Goal: Information Seeking & Learning: Learn about a topic

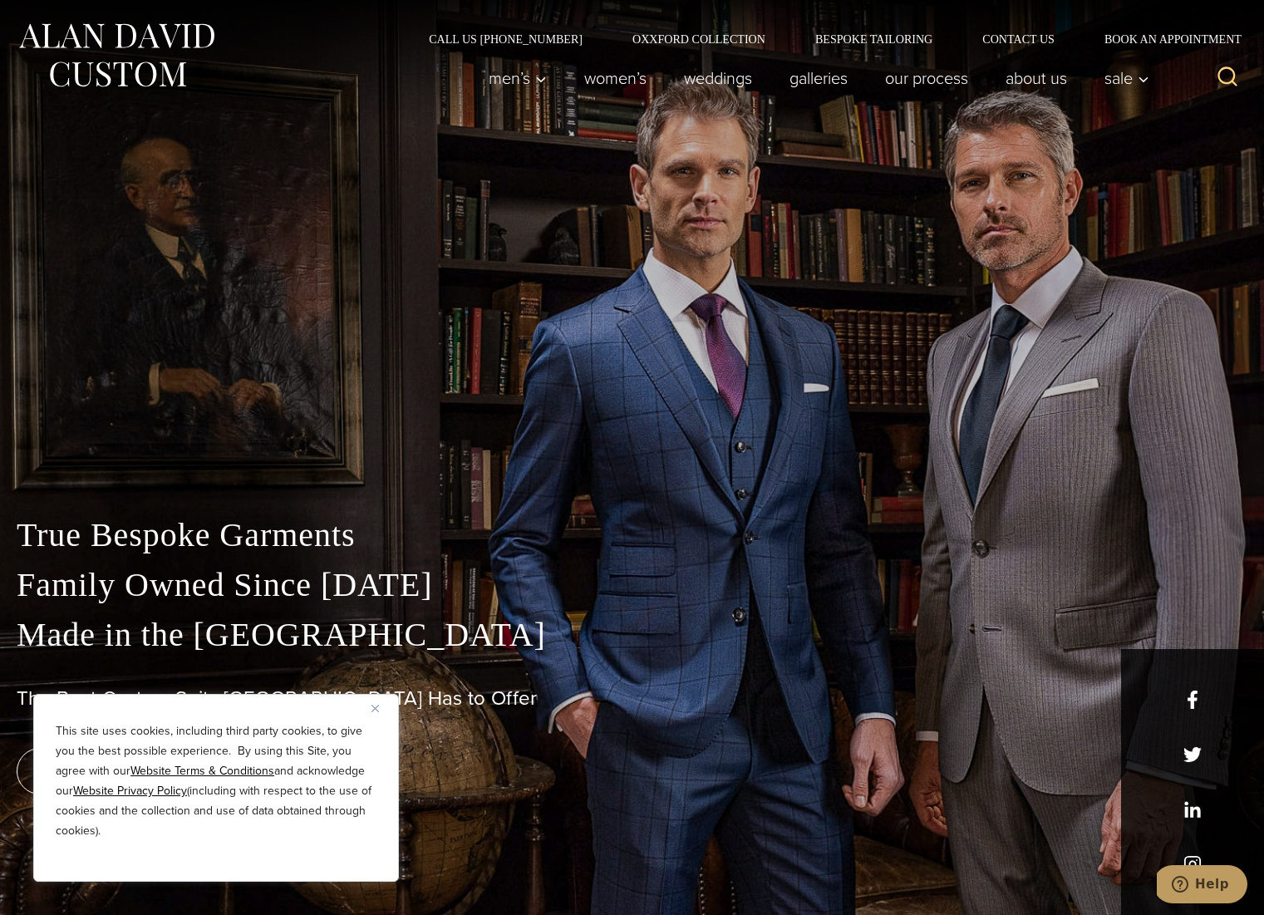
click at [385, 706] on button "Close" at bounding box center [381, 708] width 20 height 20
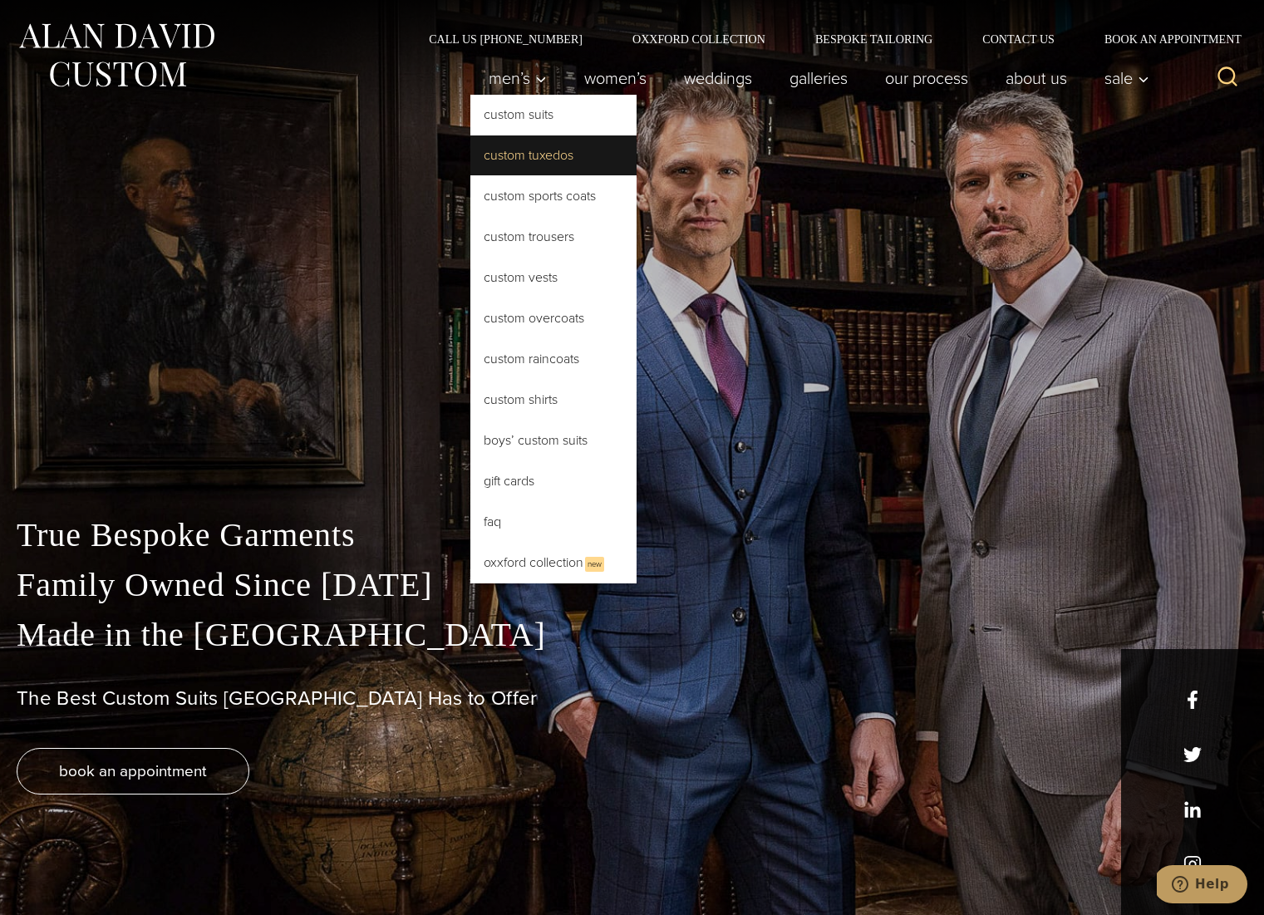
click at [552, 148] on link "Custom Tuxedos" at bounding box center [553, 155] width 166 height 40
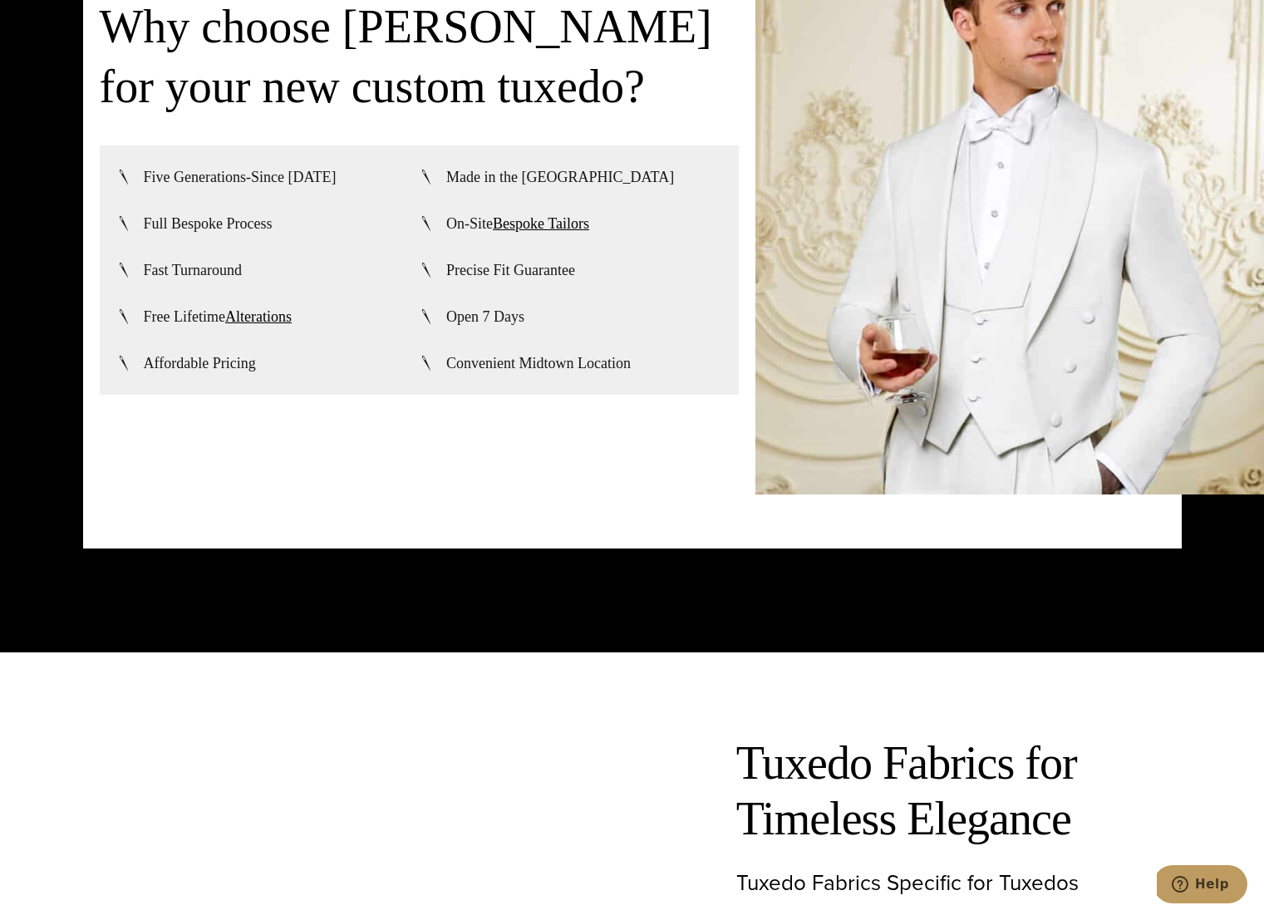
scroll to position [4424, 0]
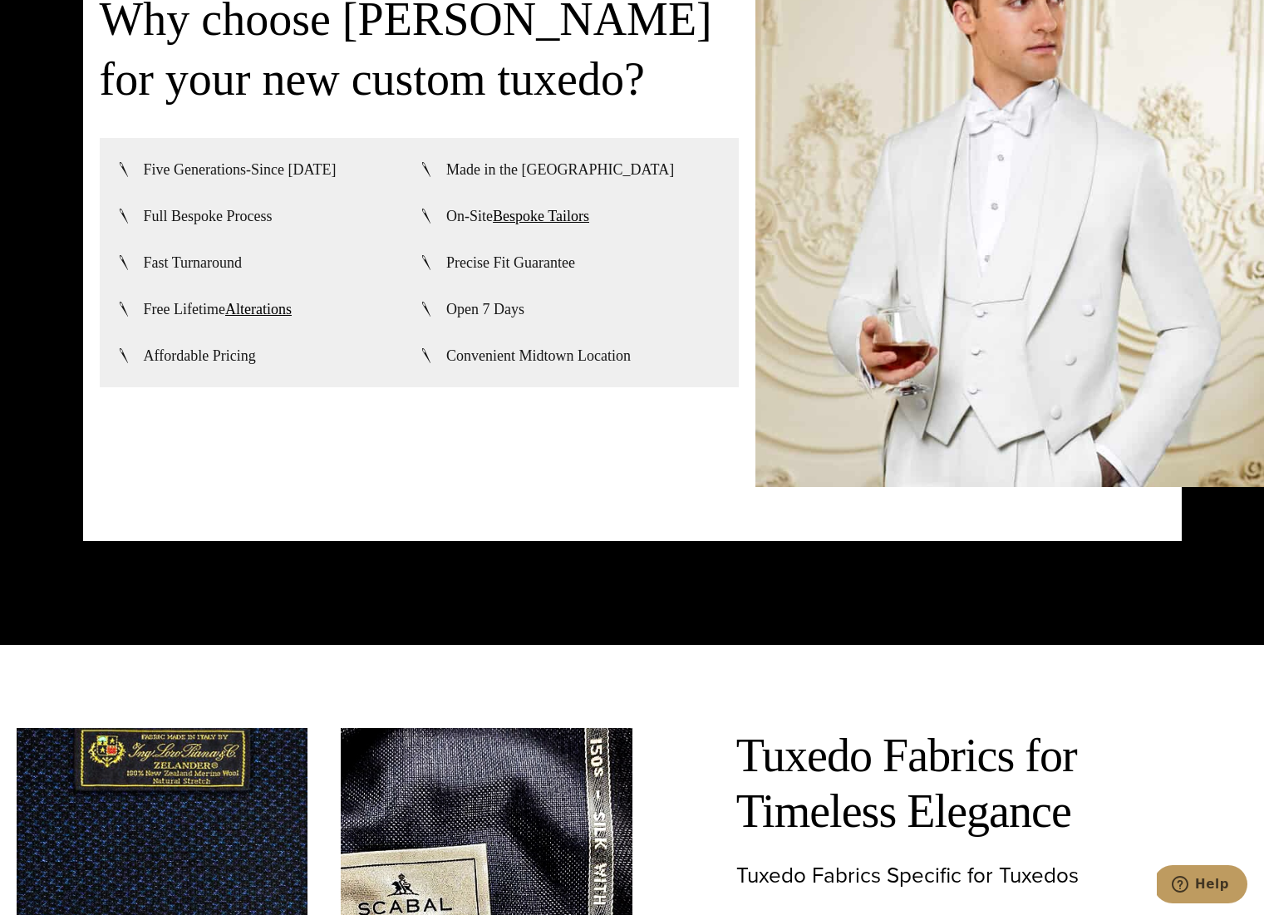
click at [479, 425] on div "Why choose Alan David for your new custom tuxedo? Five Generations-Since 1913 M…" at bounding box center [419, 188] width 639 height 597
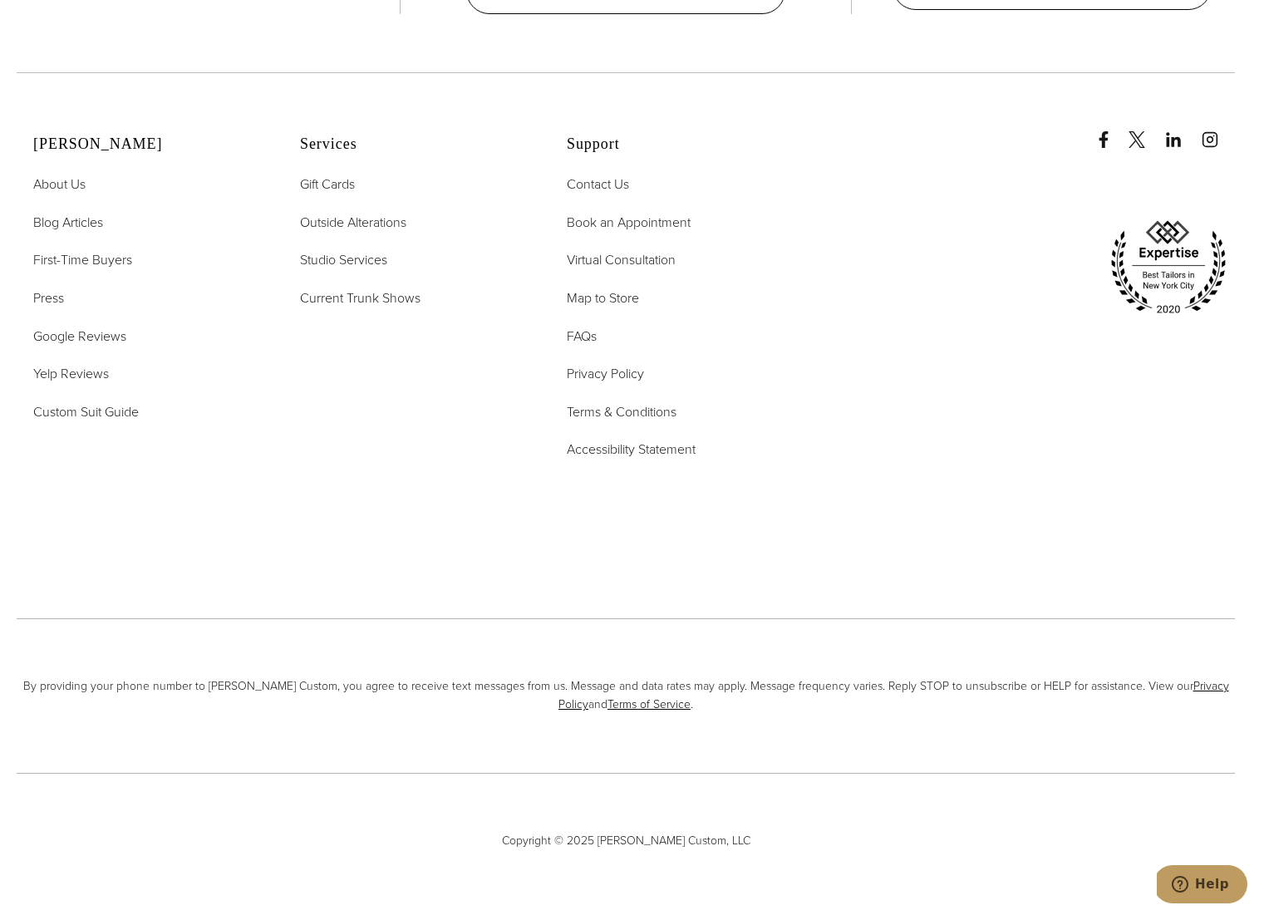
scroll to position [11243, 0]
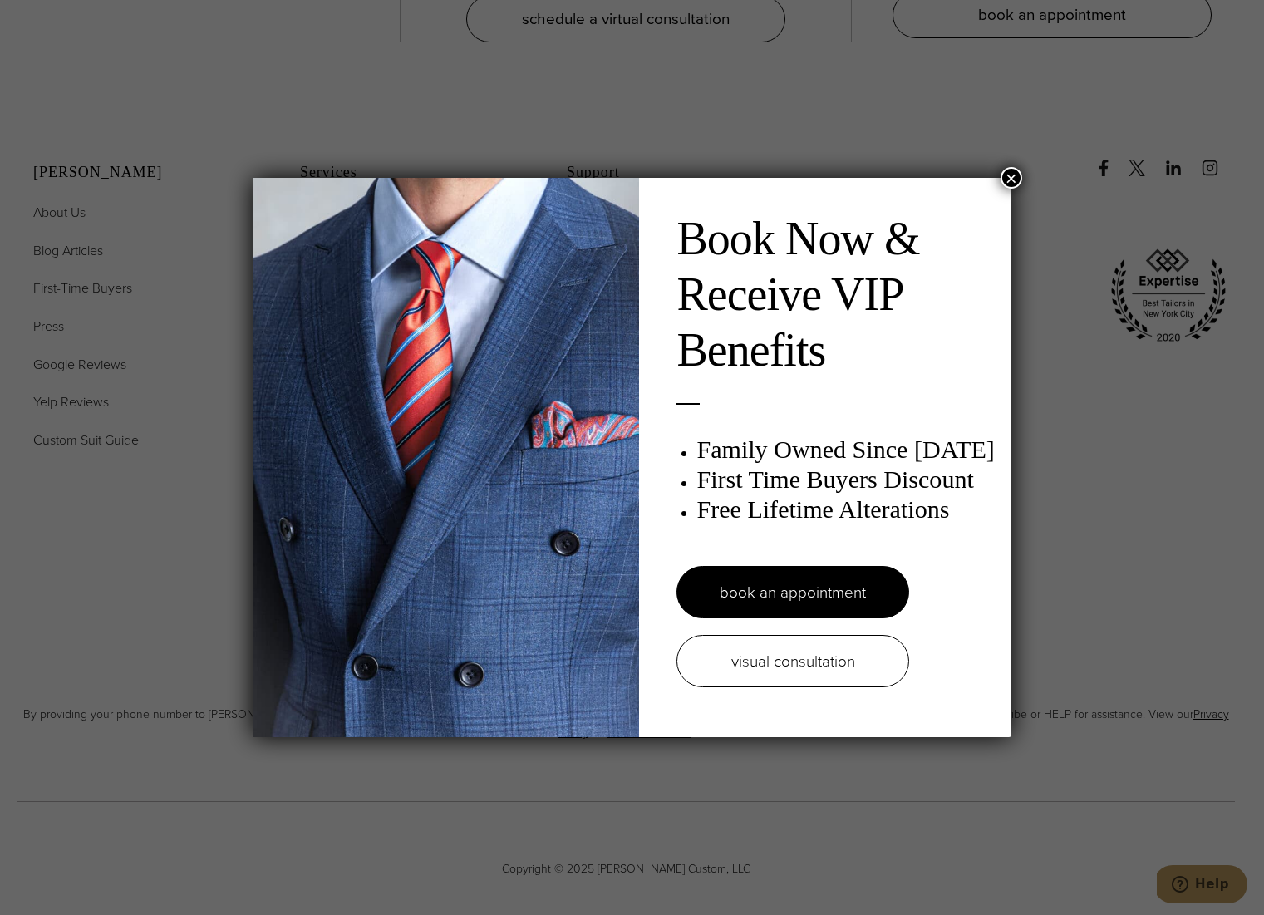
click at [1010, 178] on button "×" at bounding box center [1011, 178] width 22 height 22
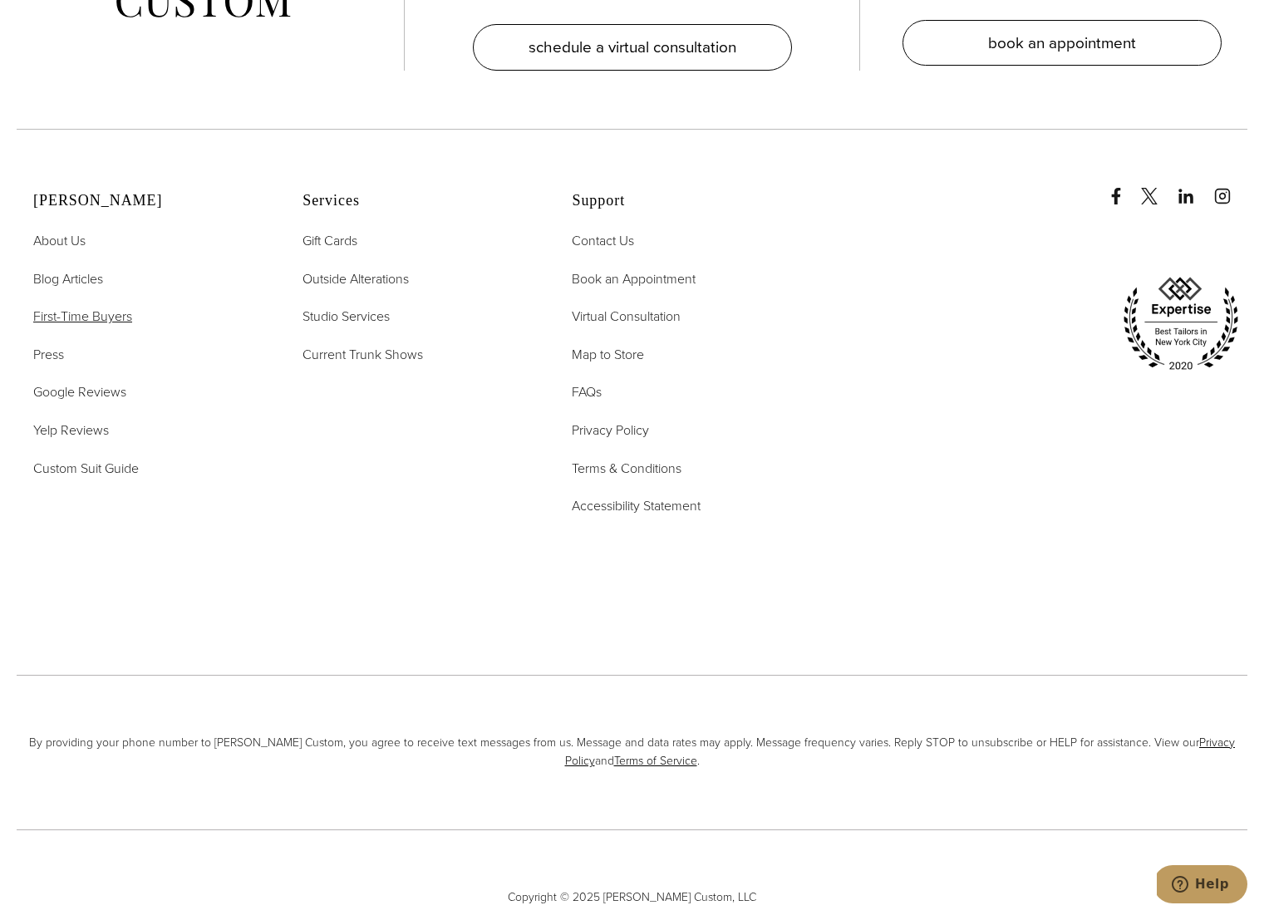
click at [66, 307] on span "First-Time Buyers" at bounding box center [82, 316] width 99 height 19
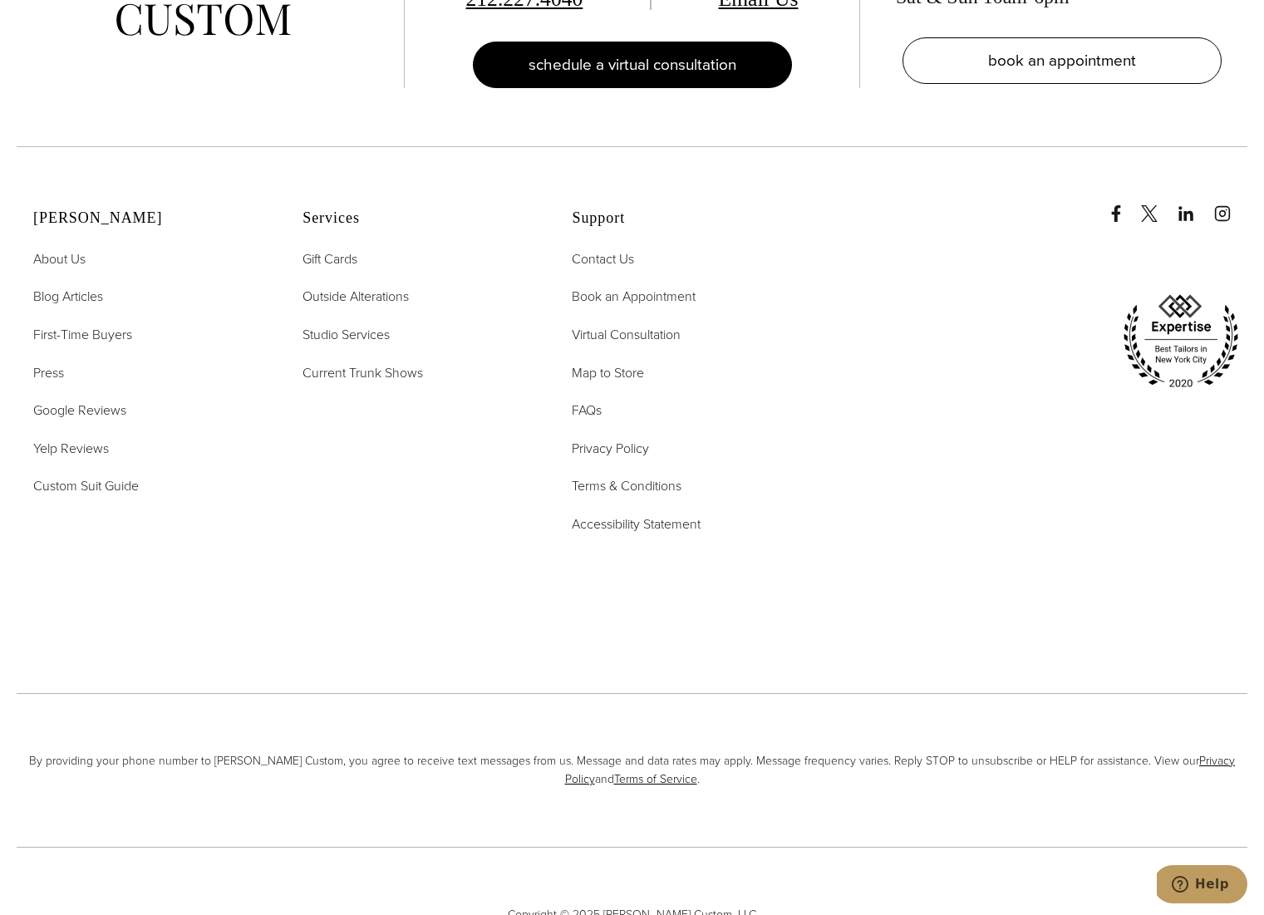
scroll to position [4526, 0]
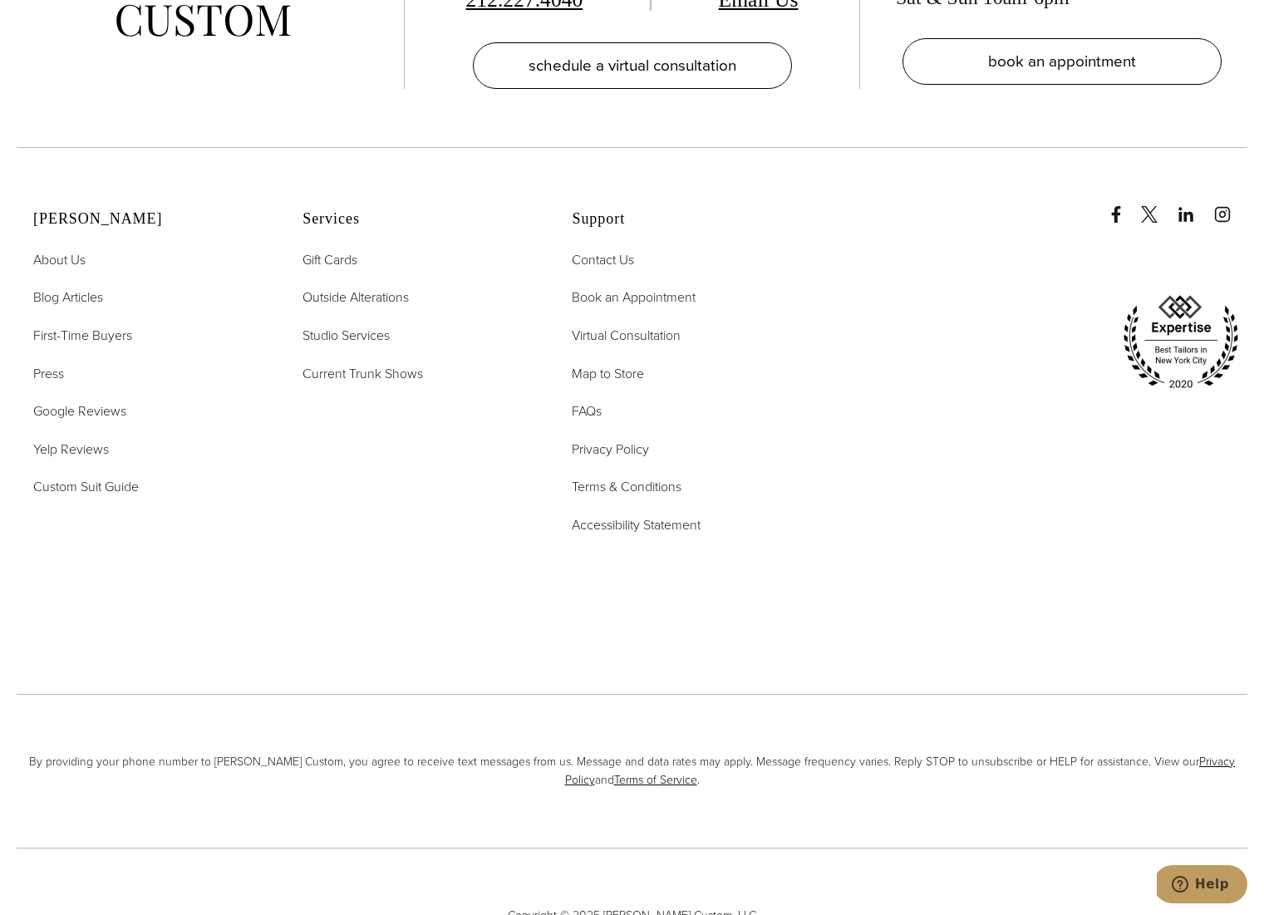
click at [911, 321] on div at bounding box center [1032, 322] width 430 height 199
click at [311, 287] on span "Outside Alterations" at bounding box center [355, 296] width 106 height 19
